Goal: Information Seeking & Learning: Learn about a topic

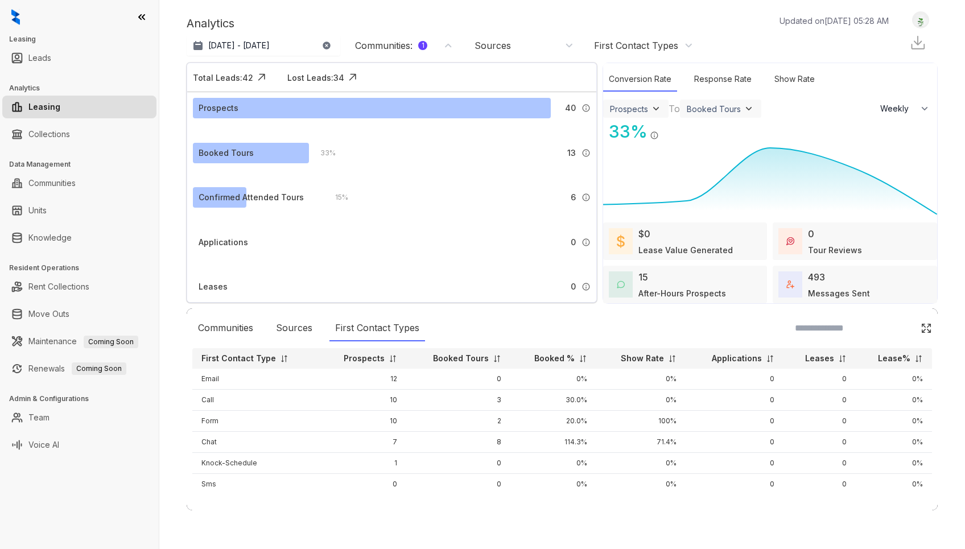
select select "******"
click at [492, 46] on div "Sources" at bounding box center [493, 45] width 36 height 13
click at [636, 44] on div "First Contact Types" at bounding box center [636, 45] width 84 height 13
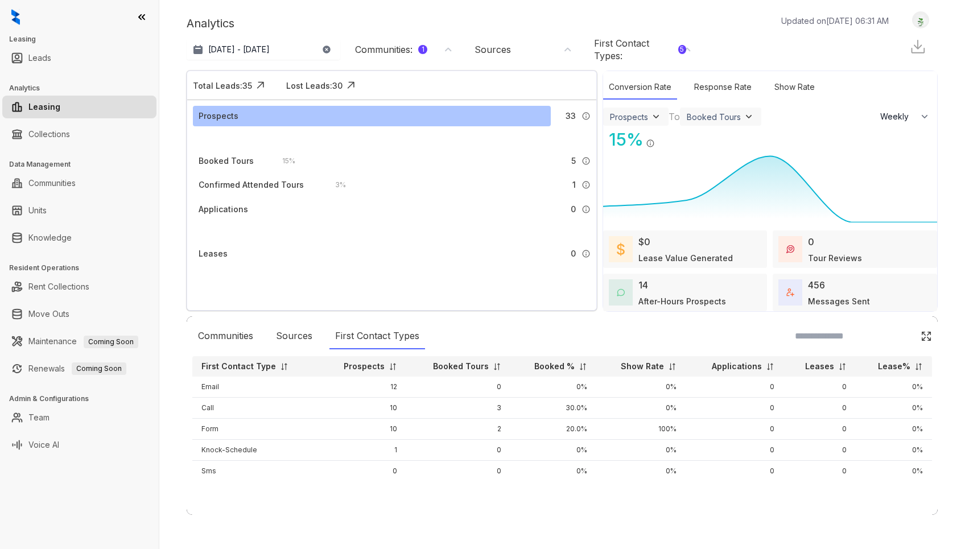
click at [634, 60] on div "First Contact Types : 5" at bounding box center [640, 49] width 92 height 25
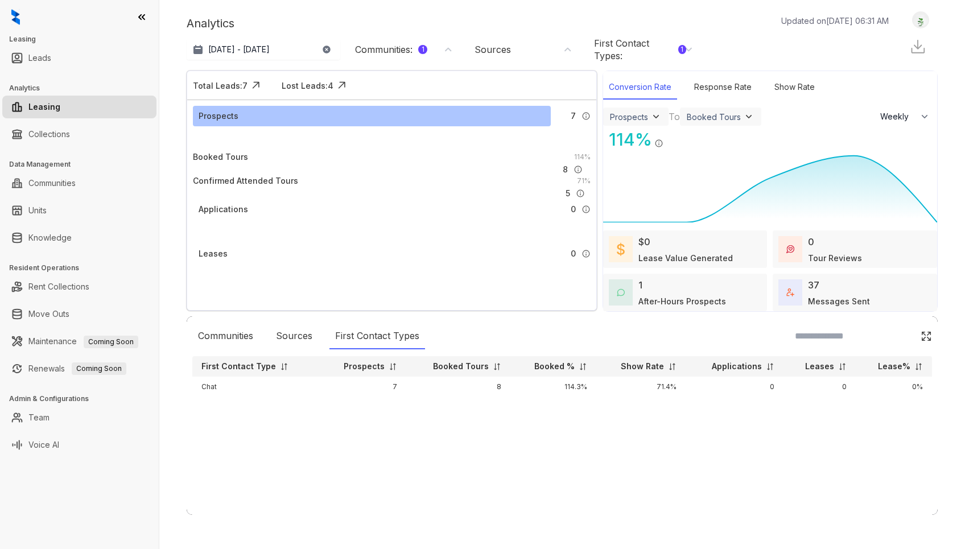
click at [669, 89] on div "Conversion Rate" at bounding box center [640, 87] width 74 height 24
click at [656, 88] on div "Conversion Rate" at bounding box center [640, 87] width 74 height 24
click at [688, 51] on div "First Contact Types : 1" at bounding box center [643, 49] width 99 height 25
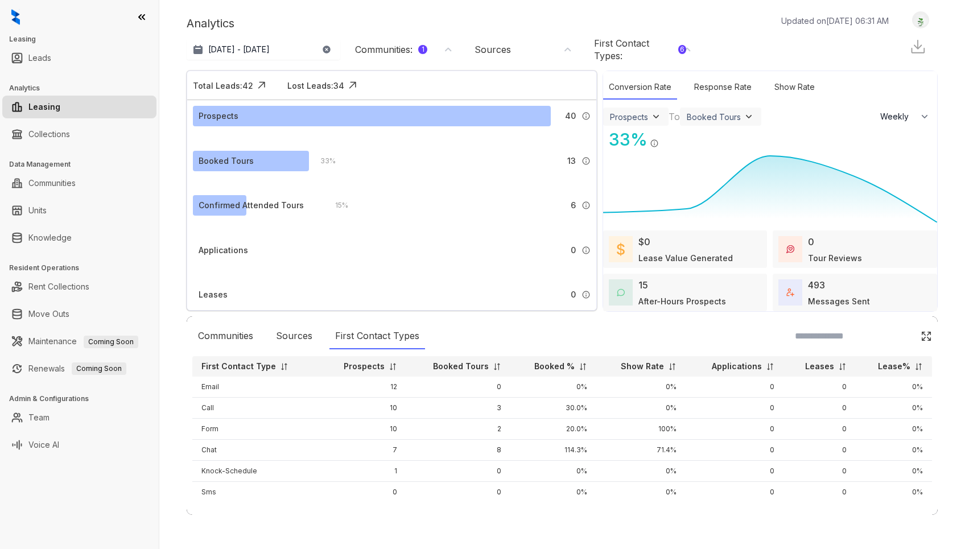
click at [397, 51] on div "Communities : 1" at bounding box center [391, 49] width 72 height 13
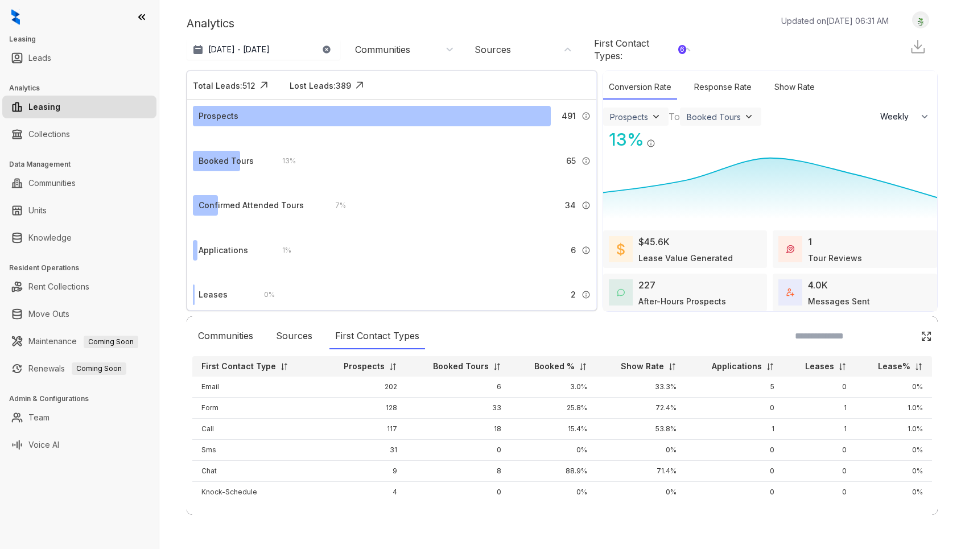
click at [678, 53] on div "First Contact Types : 6" at bounding box center [640, 49] width 92 height 25
drag, startPoint x: 793, startPoint y: 61, endPoint x: 786, endPoint y: 59, distance: 7.2
click at [791, 60] on div "[DATE] - [DATE] [DATE] Last 7 days Last 30 days Month to date Year to date Comm…" at bounding box center [562, 49] width 751 height 31
click at [685, 53] on div "First Contact Types : 6" at bounding box center [640, 49] width 92 height 25
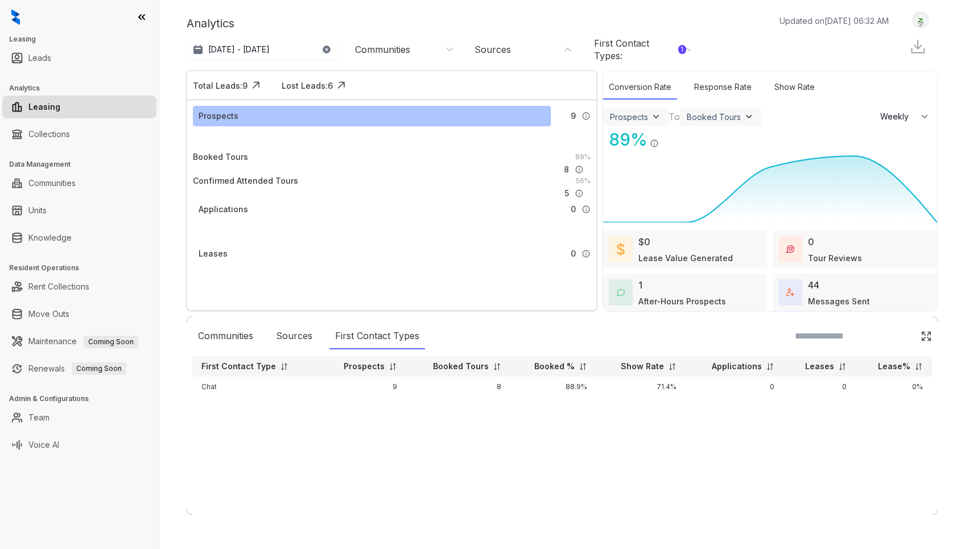
click at [686, 49] on div "First Contact Types : 1" at bounding box center [643, 49] width 99 height 25
